Goal: Task Accomplishment & Management: Manage account settings

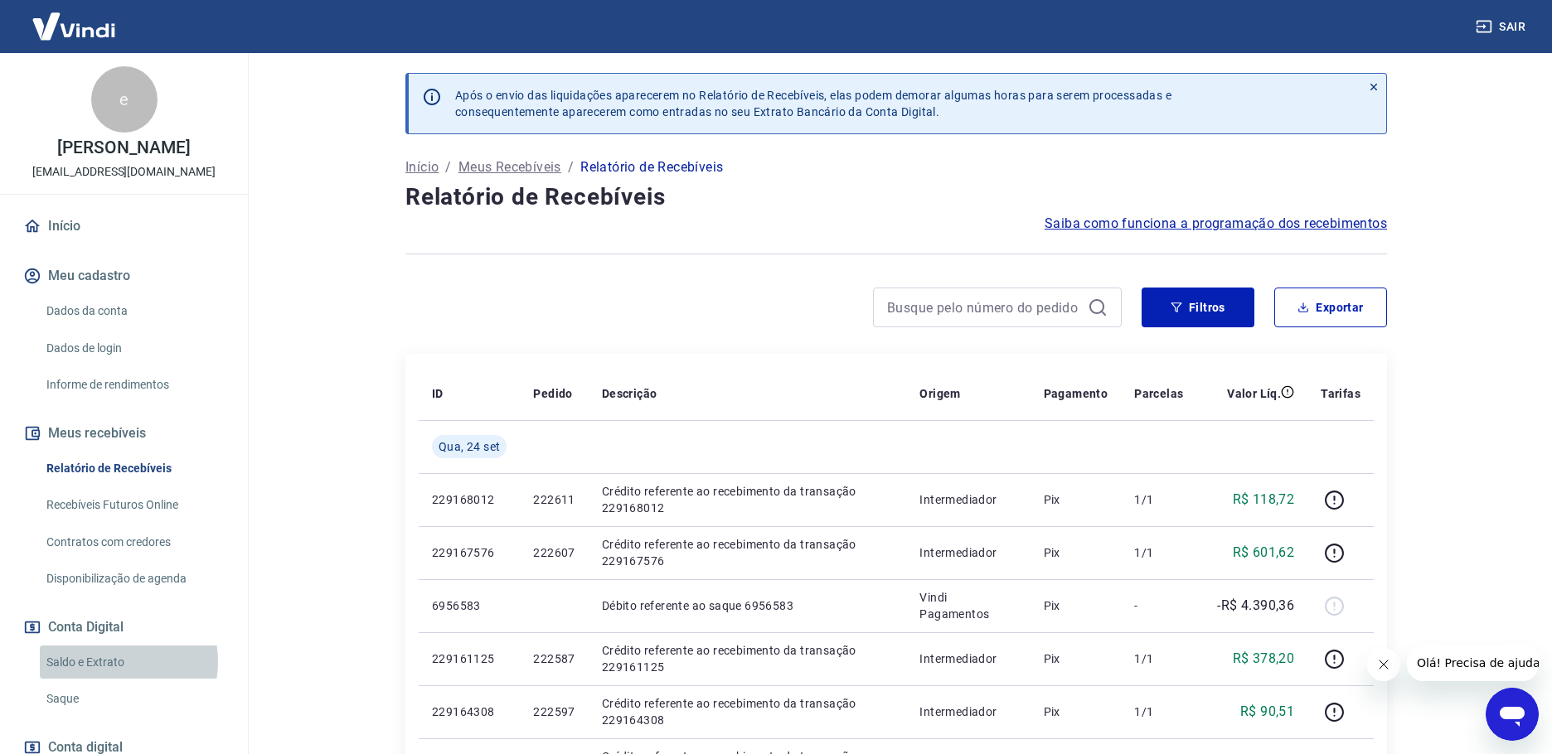
click at [114, 662] on link "Saldo e Extrato" at bounding box center [134, 663] width 188 height 34
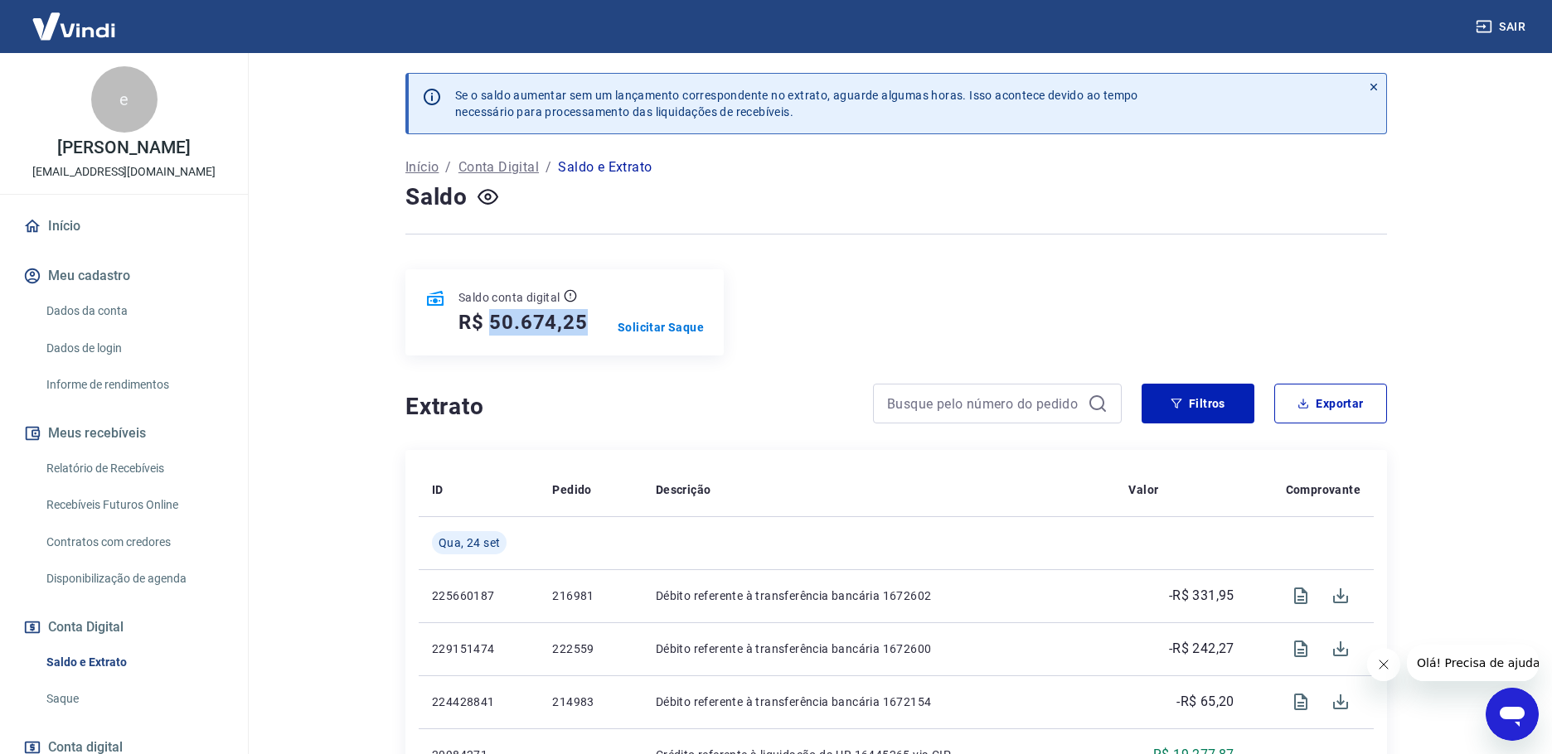
drag, startPoint x: 490, startPoint y: 323, endPoint x: 581, endPoint y: 323, distance: 91.2
click at [581, 323] on h5 "R$ 50.674,25" at bounding box center [522, 322] width 129 height 27
copy h5 "50.674,25"
click at [684, 331] on p "Solicitar Saque" at bounding box center [661, 327] width 86 height 17
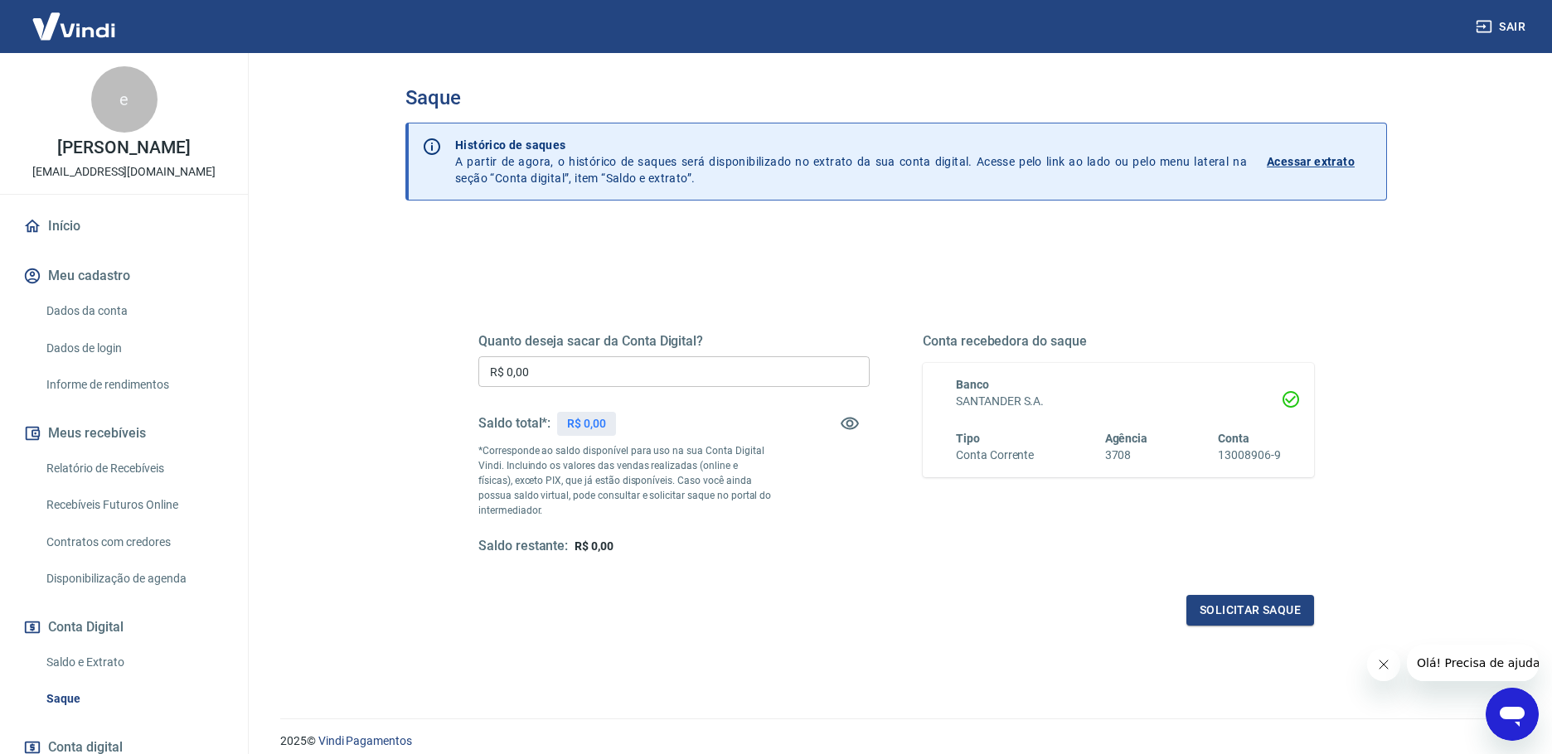
click at [667, 374] on input "R$ 0,00" at bounding box center [673, 372] width 391 height 31
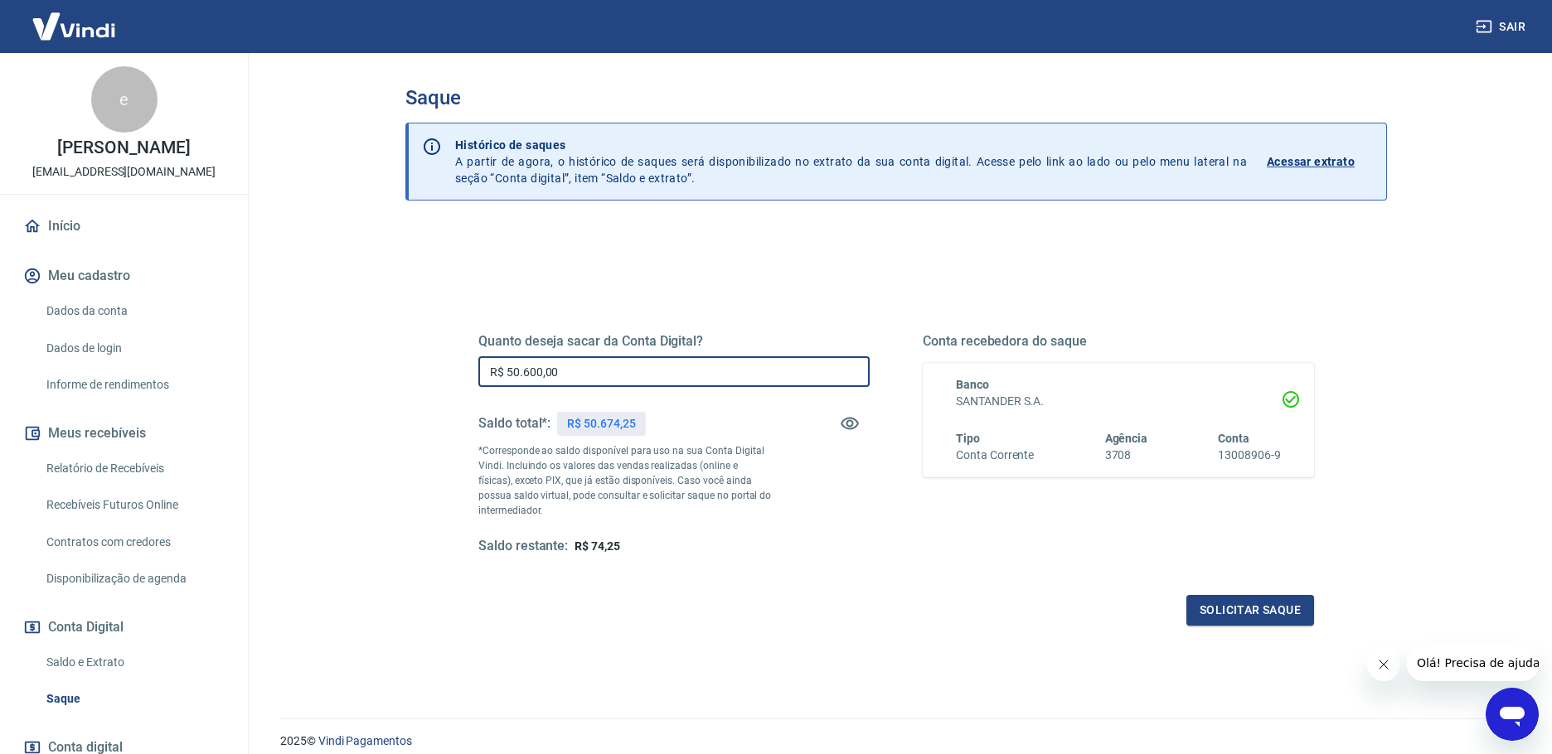
drag, startPoint x: 571, startPoint y: 374, endPoint x: 541, endPoint y: 376, distance: 30.8
click at [541, 376] on input "R$ 50.600,00" at bounding box center [673, 372] width 391 height 31
drag, startPoint x: 568, startPoint y: 366, endPoint x: 558, endPoint y: 370, distance: 10.5
click at [567, 366] on input "R$ 50.600,00" at bounding box center [673, 372] width 391 height 31
drag, startPoint x: 522, startPoint y: 376, endPoint x: 599, endPoint y: 378, distance: 76.3
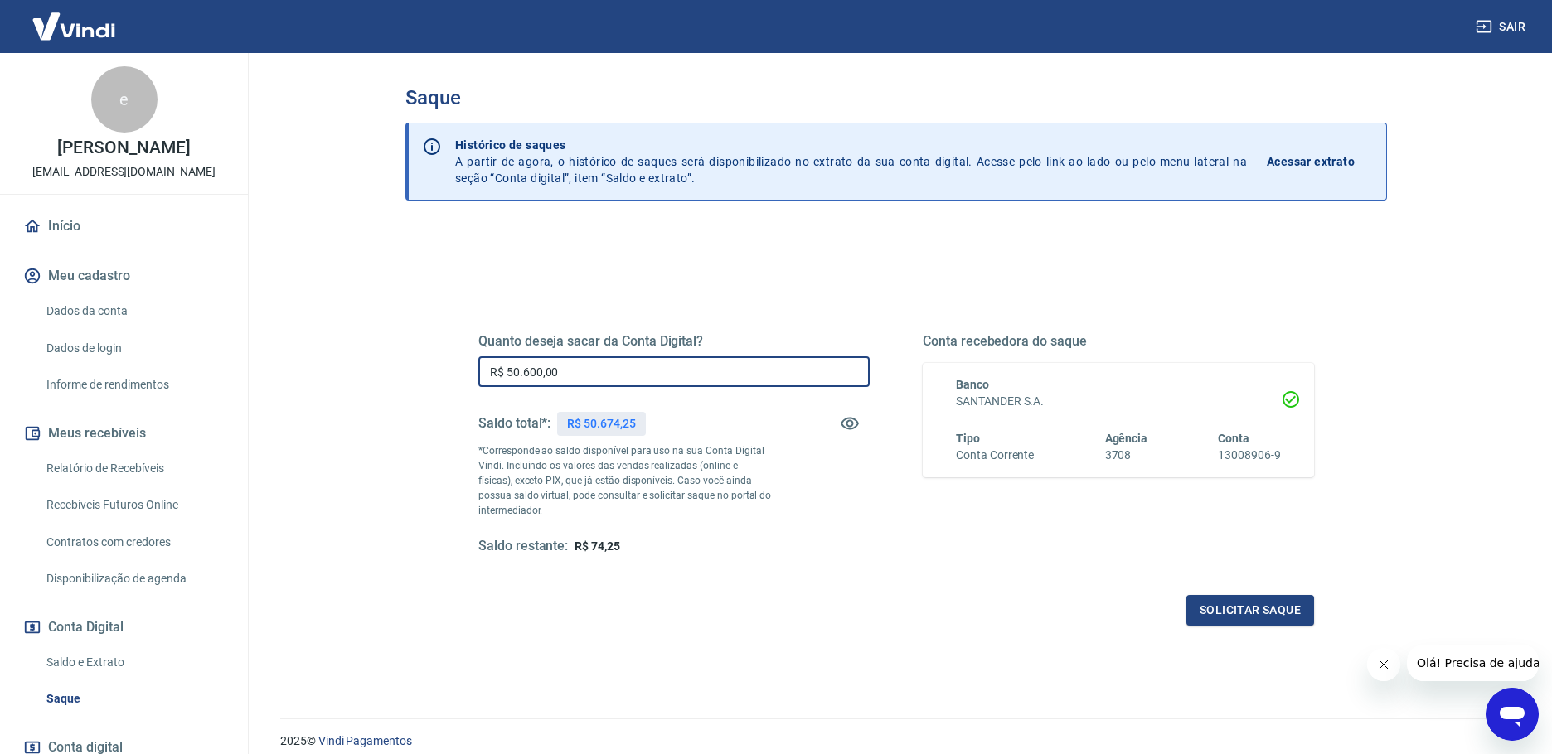
click at [599, 378] on input "R$ 50.600,00" at bounding box center [673, 372] width 391 height 31
click at [603, 372] on input "R$ 50.600,00" at bounding box center [673, 372] width 391 height 31
type input "R$ 50.600,00"
click at [1249, 613] on button "Solicitar saque" at bounding box center [1250, 610] width 128 height 31
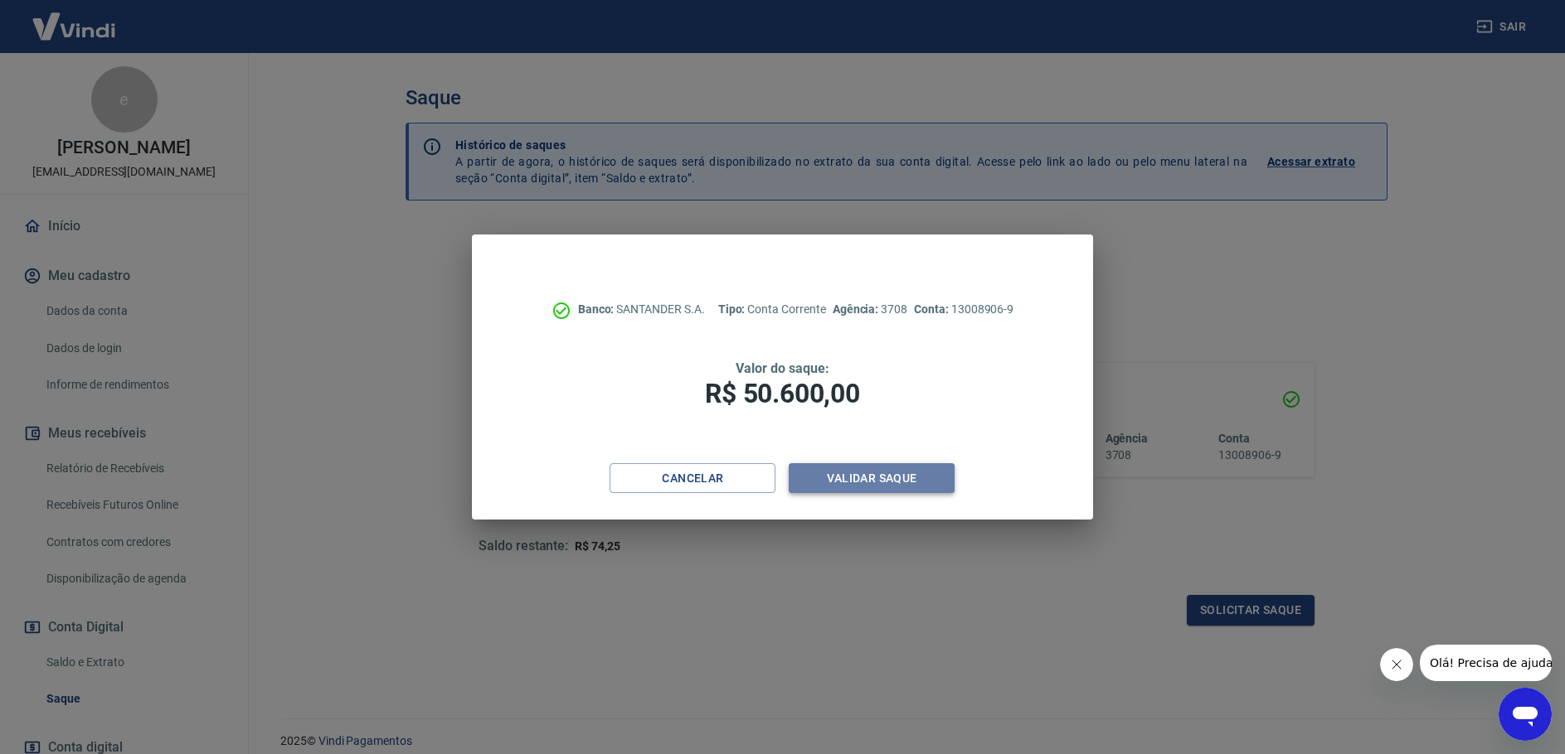
click at [861, 486] on button "Validar saque" at bounding box center [871, 478] width 166 height 31
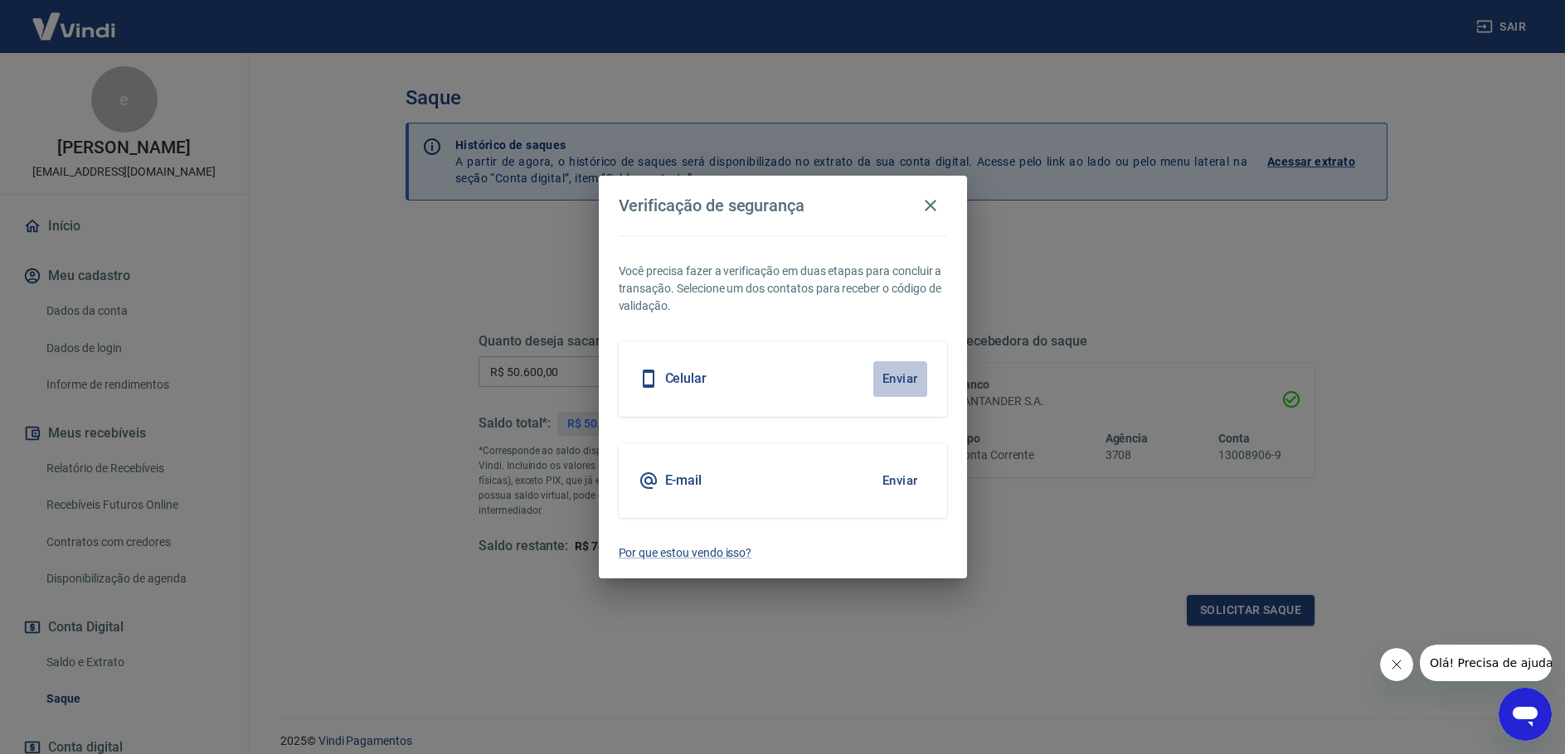
click at [902, 376] on button "Enviar" at bounding box center [900, 378] width 54 height 35
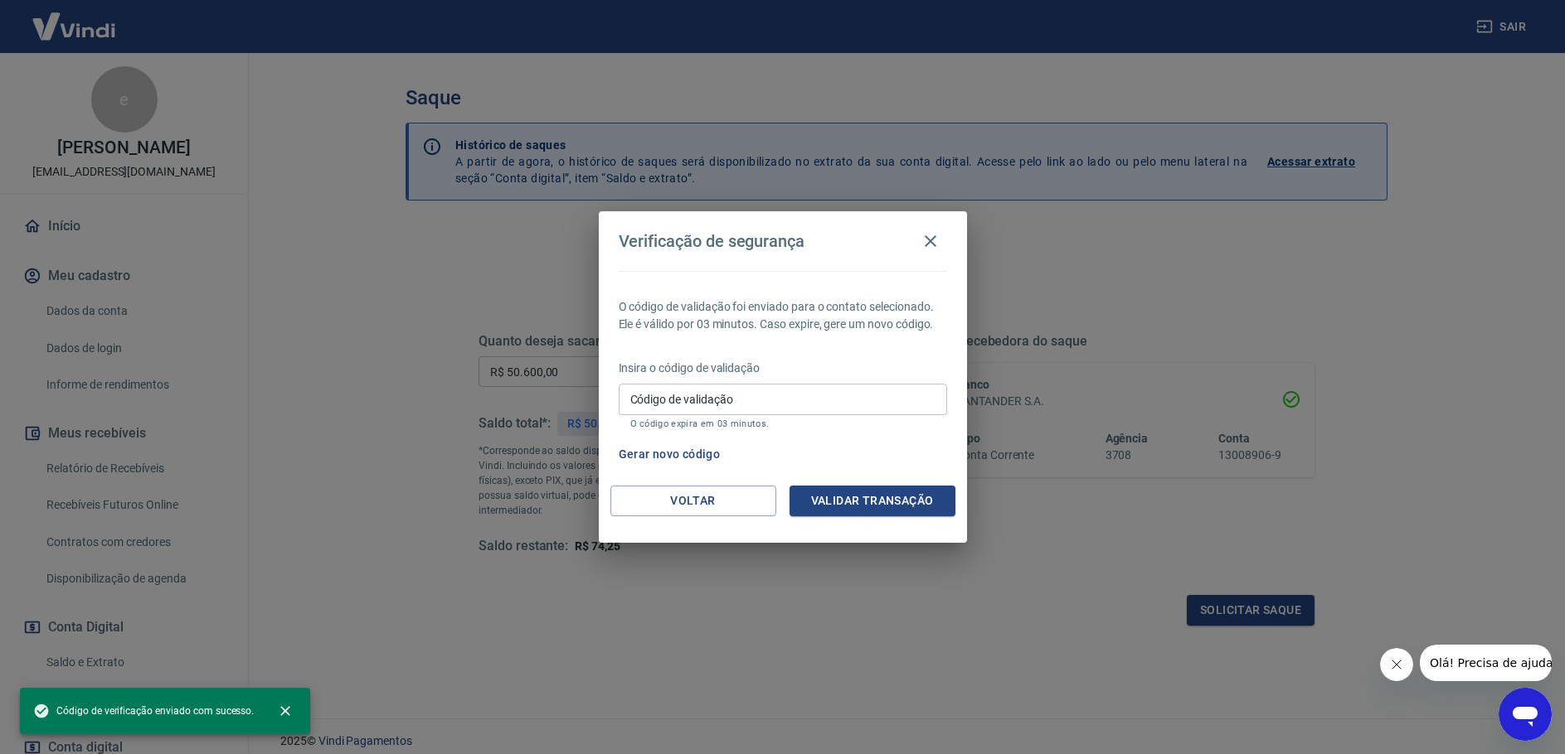
click at [791, 403] on input "Código de validação" at bounding box center [783, 399] width 328 height 31
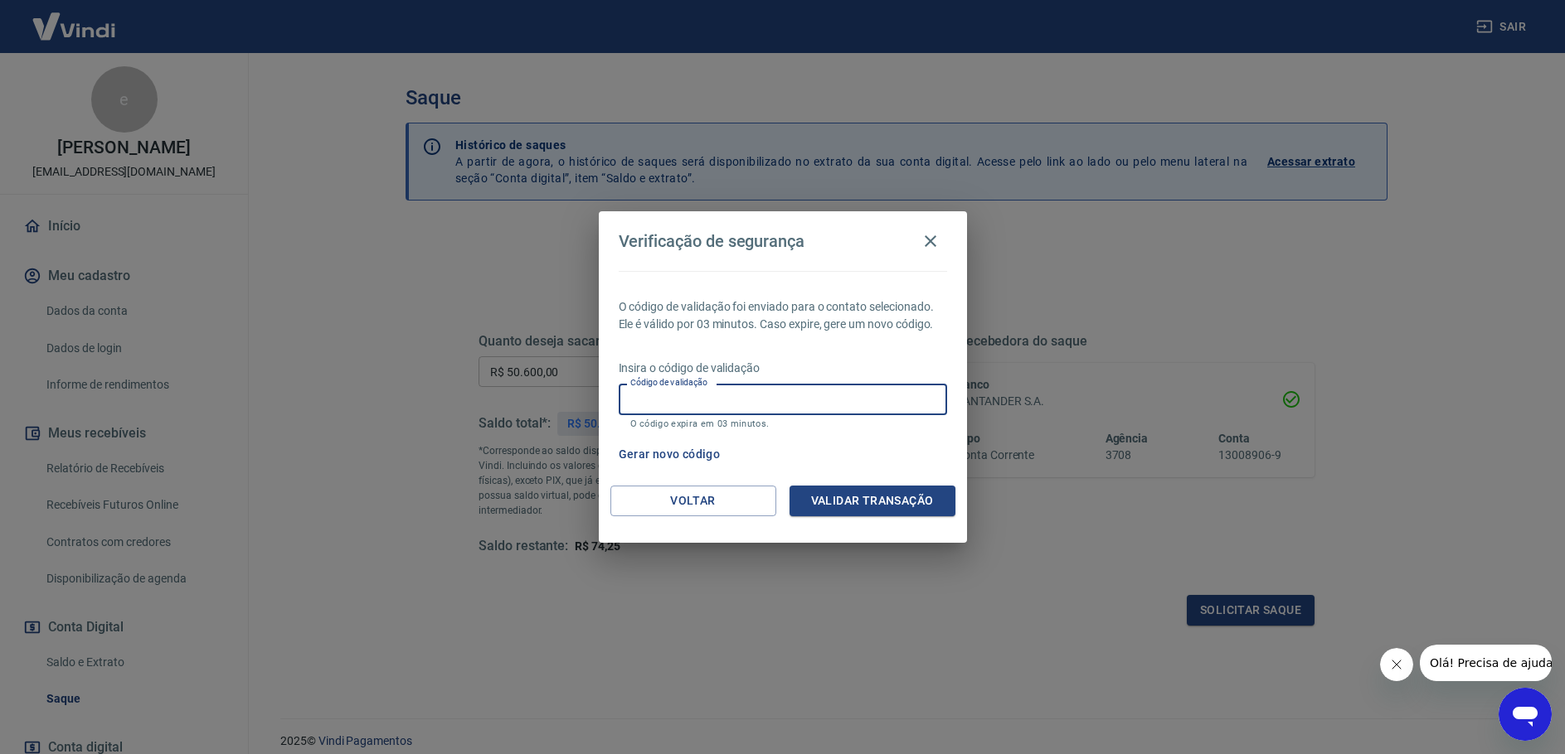
click at [732, 407] on input "Código de validação" at bounding box center [783, 399] width 328 height 31
click at [729, 390] on input "Código de validação" at bounding box center [783, 399] width 328 height 31
click at [871, 500] on button "Validar transação" at bounding box center [872, 501] width 166 height 31
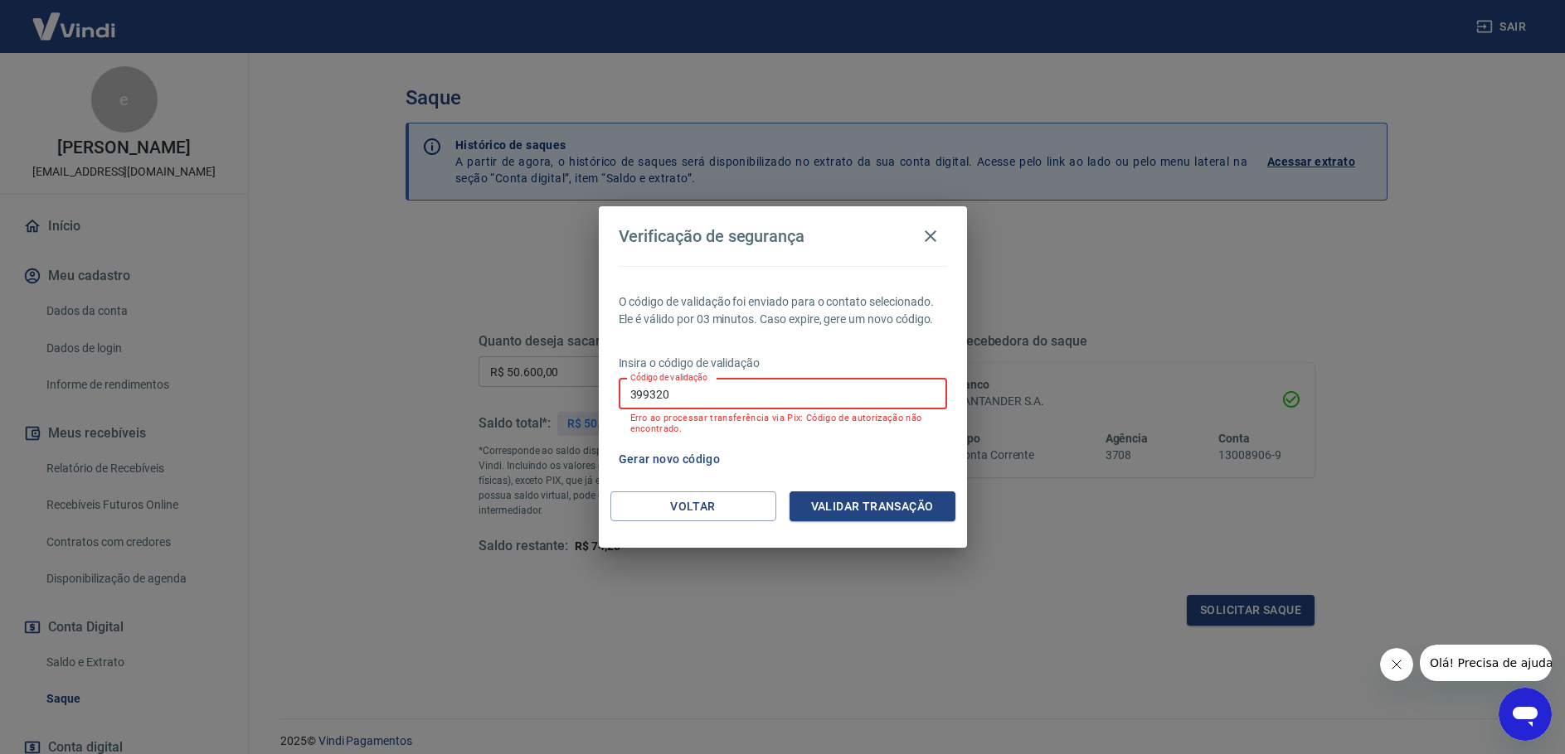
click at [642, 391] on input "399320" at bounding box center [783, 394] width 328 height 31
type input "369320"
click at [886, 499] on button "Validar transação" at bounding box center [872, 507] width 166 height 31
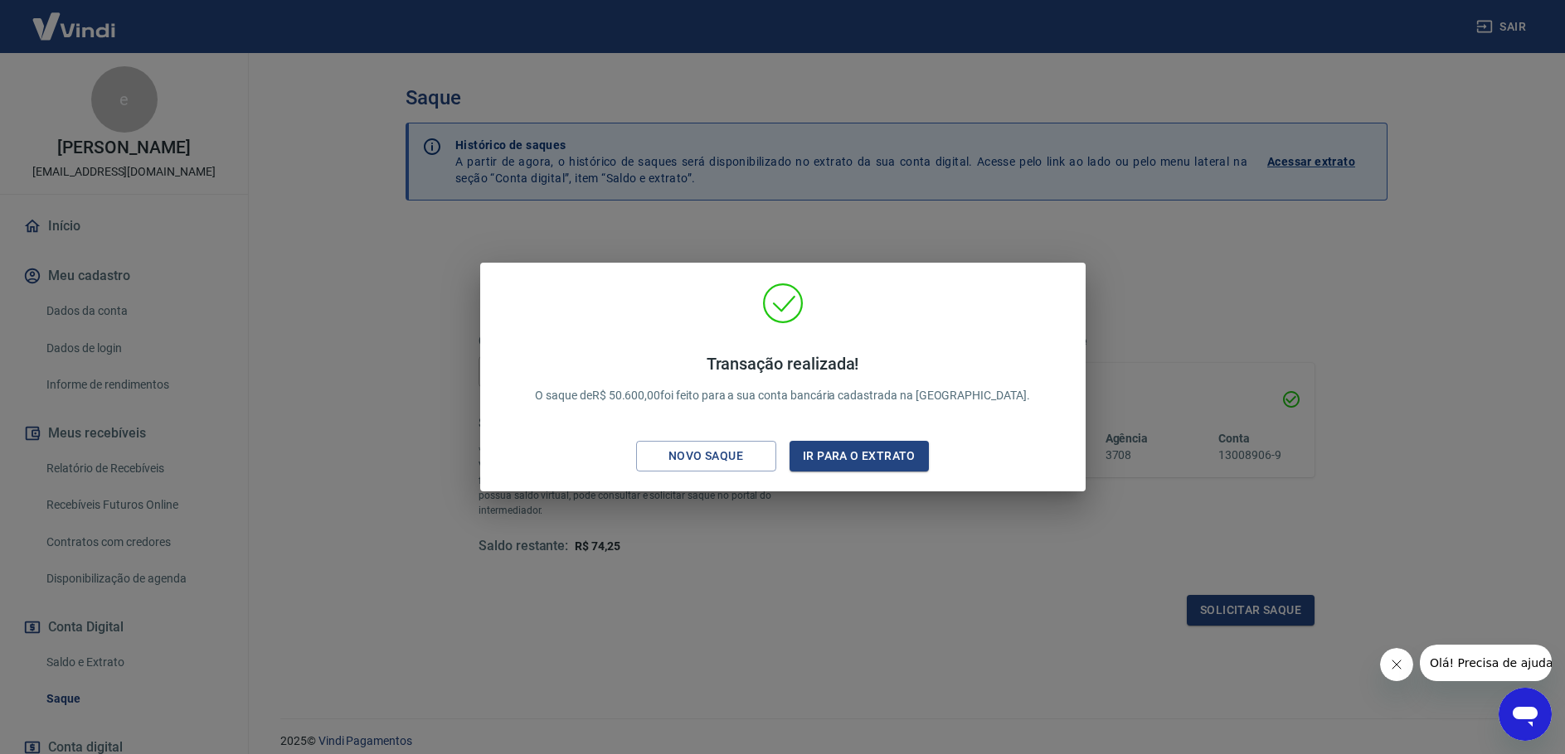
click at [95, 268] on div "Transação realizada! O saque de R$ 50.600,00 foi feito para a sua conta bancári…" at bounding box center [782, 377] width 1565 height 754
